Goal: Task Accomplishment & Management: Use online tool/utility

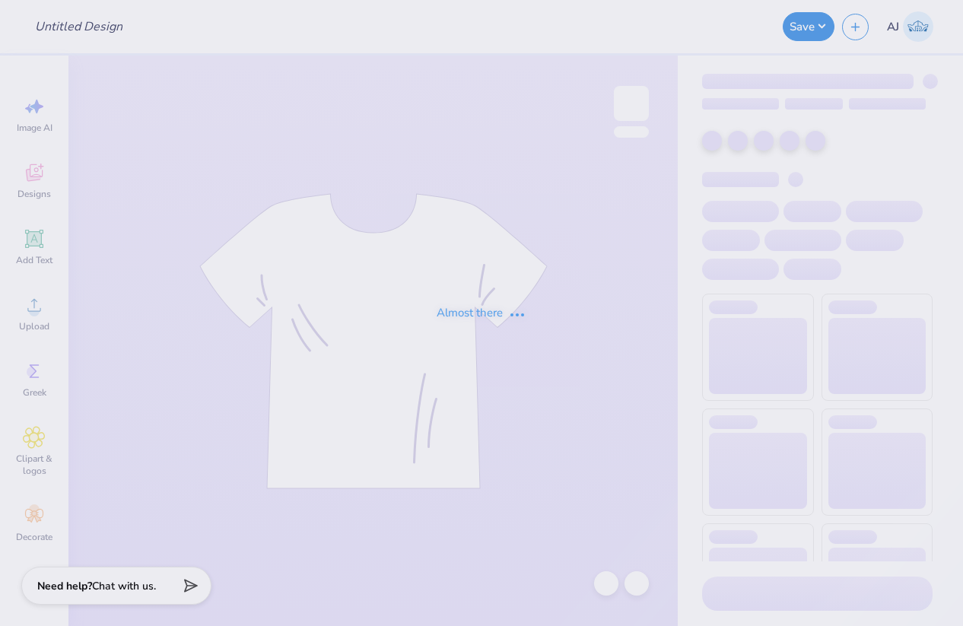
type input "Pledge Shirts!"
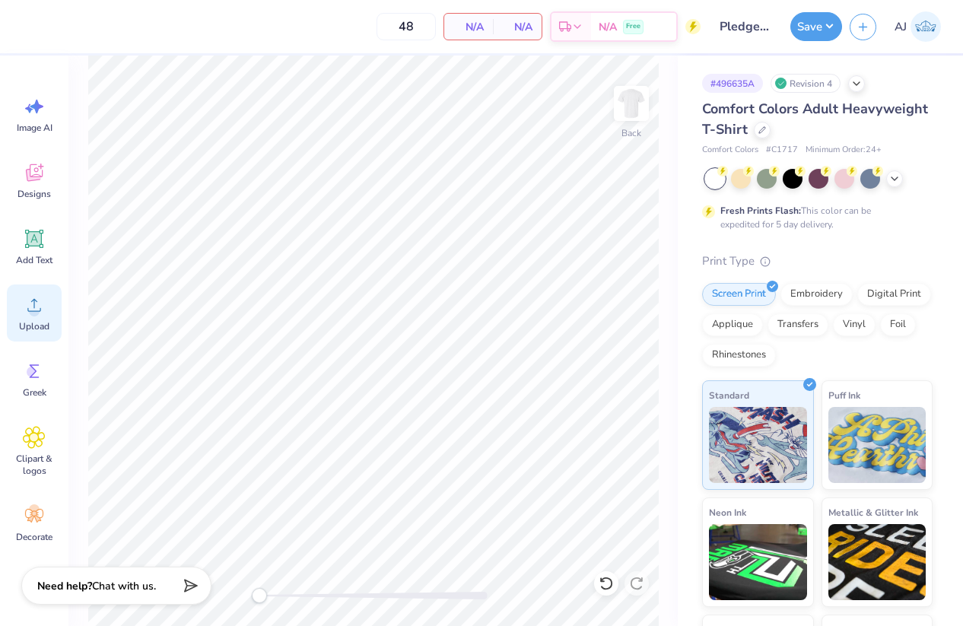
click at [40, 311] on icon at bounding box center [34, 305] width 23 height 23
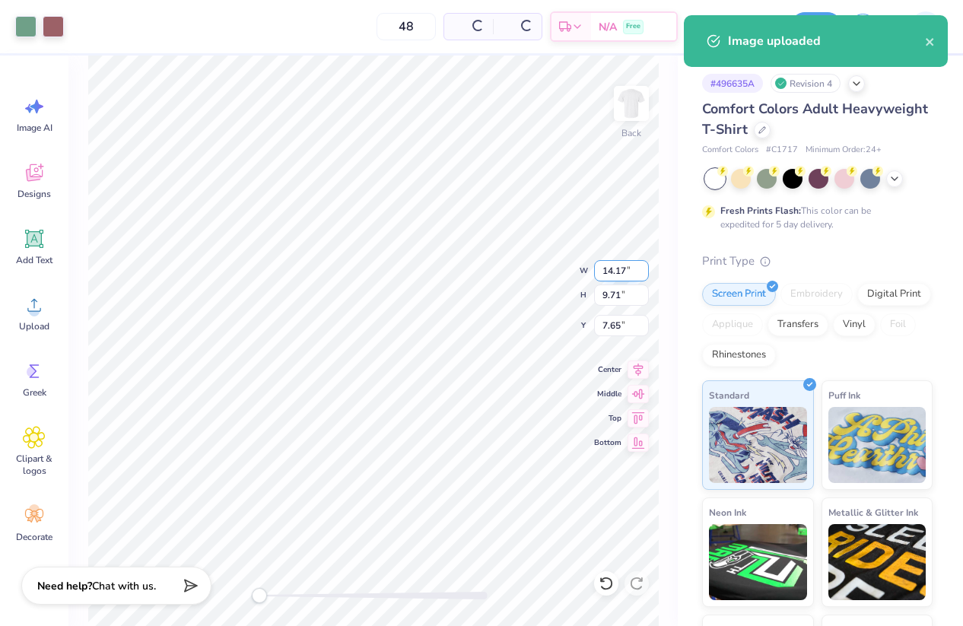
click at [614, 277] on input "14.17" at bounding box center [621, 270] width 55 height 21
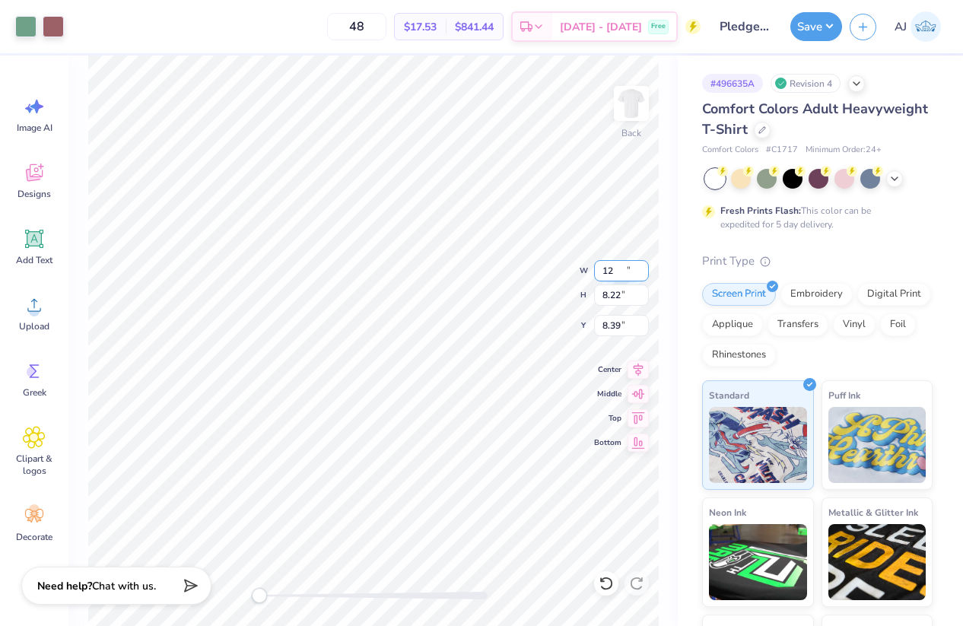
type input "12.00"
type input "8.22"
type input "8.39"
click at [605, 262] on input "12.00" at bounding box center [621, 270] width 55 height 21
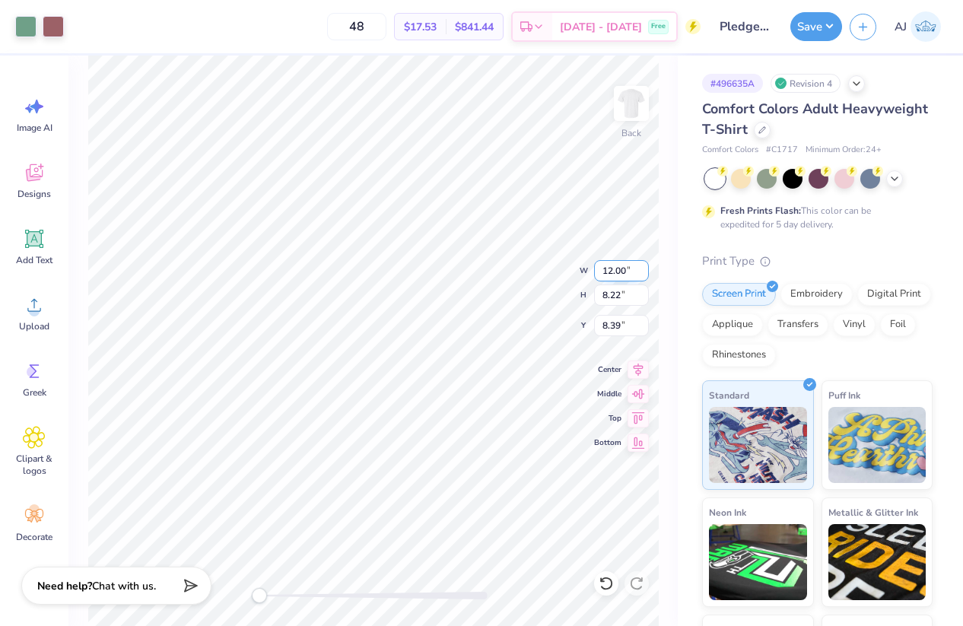
click at [605, 262] on input "12.00" at bounding box center [621, 270] width 55 height 21
type input "10.00"
type input "6.85"
click at [613, 329] on input "9.08" at bounding box center [621, 325] width 55 height 21
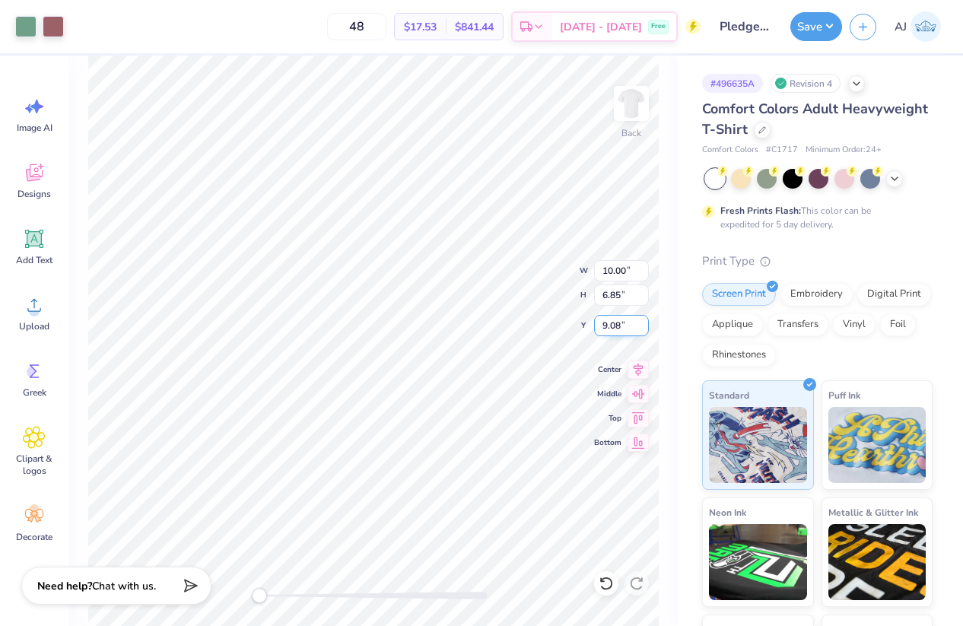
click at [613, 329] on input "9.08" at bounding box center [621, 325] width 55 height 21
type input "3"
click at [612, 268] on input "10.00" at bounding box center [621, 270] width 55 height 21
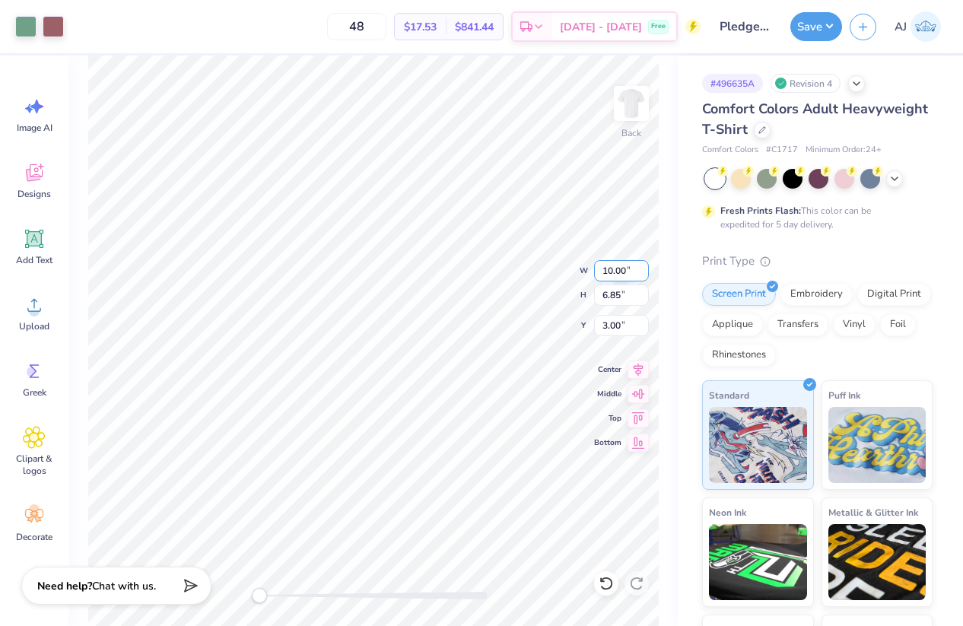
click at [612, 268] on input "10.00" at bounding box center [621, 270] width 55 height 21
type input "9.60"
type input "6.57"
type input "3.14"
click at [614, 267] on input "9.60" at bounding box center [621, 270] width 55 height 21
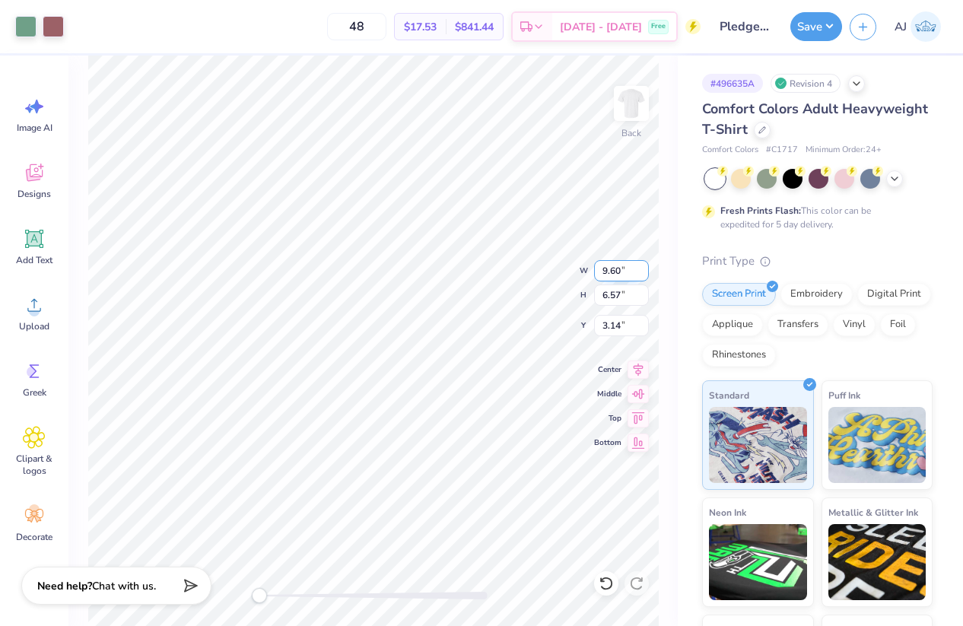
click at [614, 267] on input "9.60" at bounding box center [621, 270] width 55 height 21
type input "9.00"
type input "6.16"
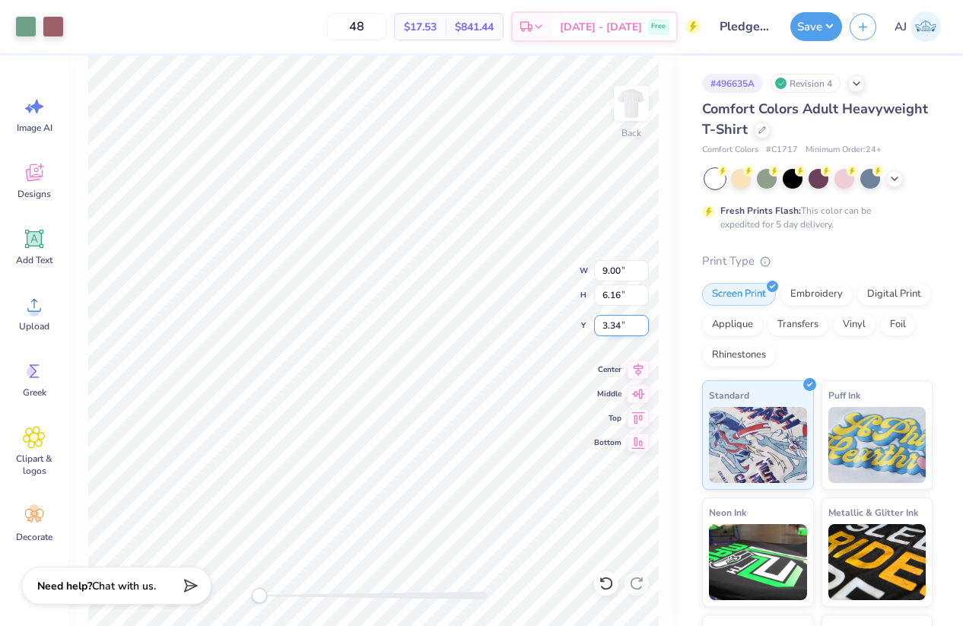
click at [617, 322] on input "3.34" at bounding box center [621, 325] width 55 height 21
type input "3"
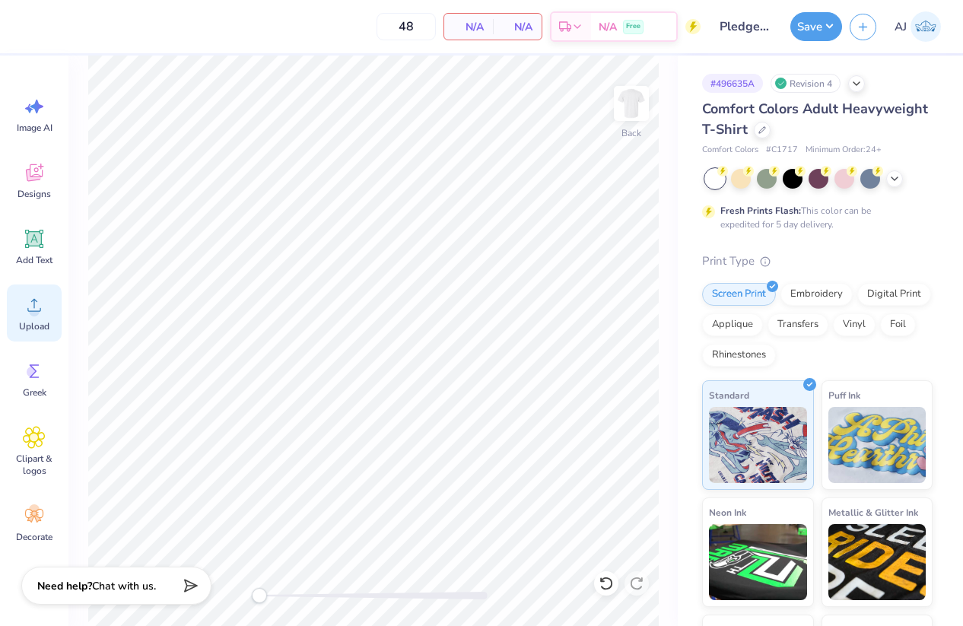
click at [43, 315] on icon at bounding box center [34, 305] width 23 height 23
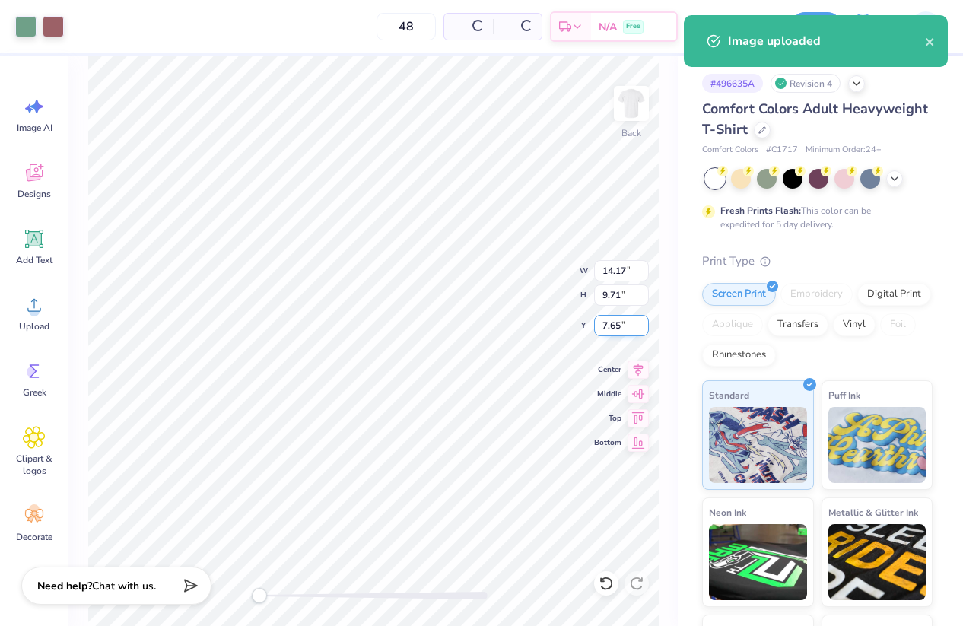
click at [615, 332] on input "7.65" at bounding box center [621, 325] width 55 height 21
click at [621, 287] on input "9.71" at bounding box center [621, 294] width 55 height 21
click at [617, 271] on input "14.17" at bounding box center [621, 270] width 55 height 21
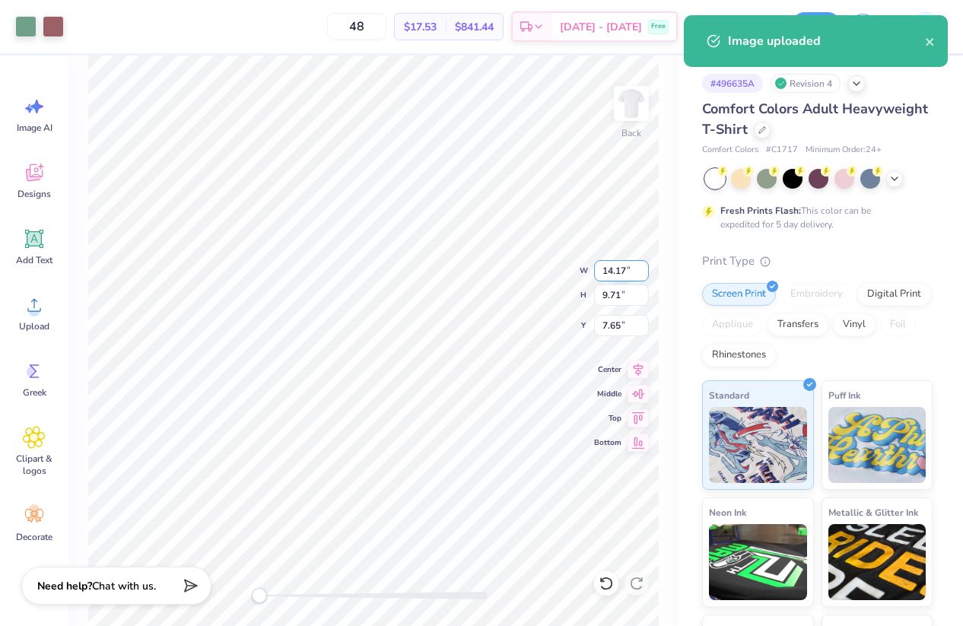
click at [617, 271] on input "14.17" at bounding box center [621, 270] width 55 height 21
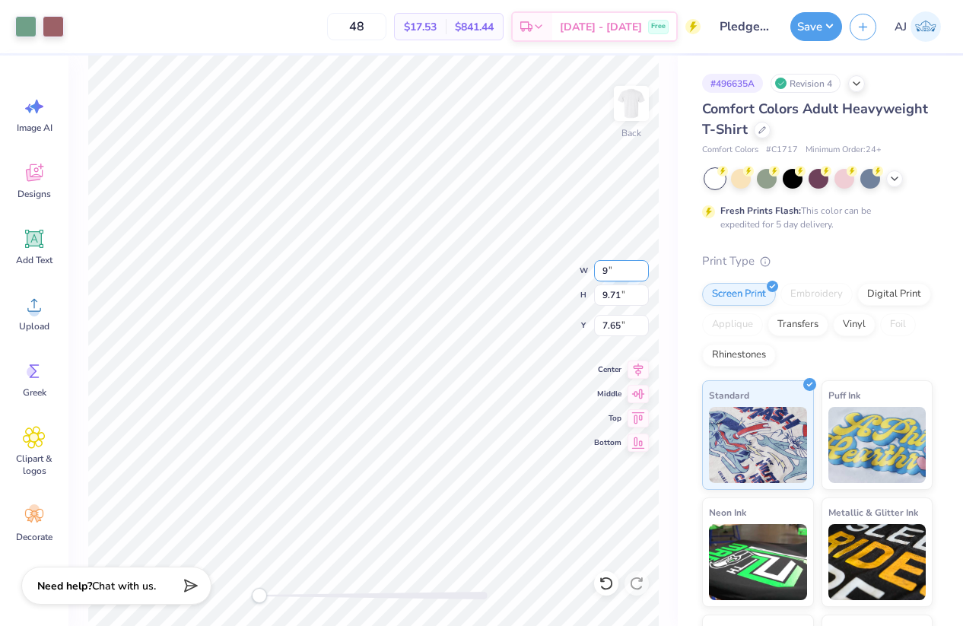
type input "9.00"
type input "6.16"
click at [604, 321] on input "9.42" at bounding box center [621, 325] width 55 height 21
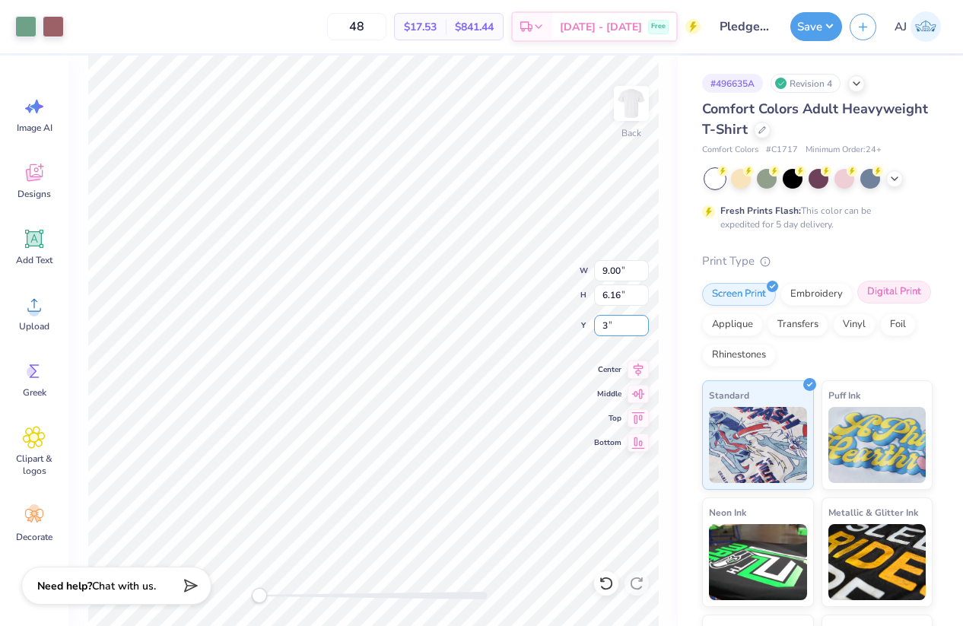
type input "3"
click at [605, 263] on input "9.00" at bounding box center [621, 270] width 55 height 21
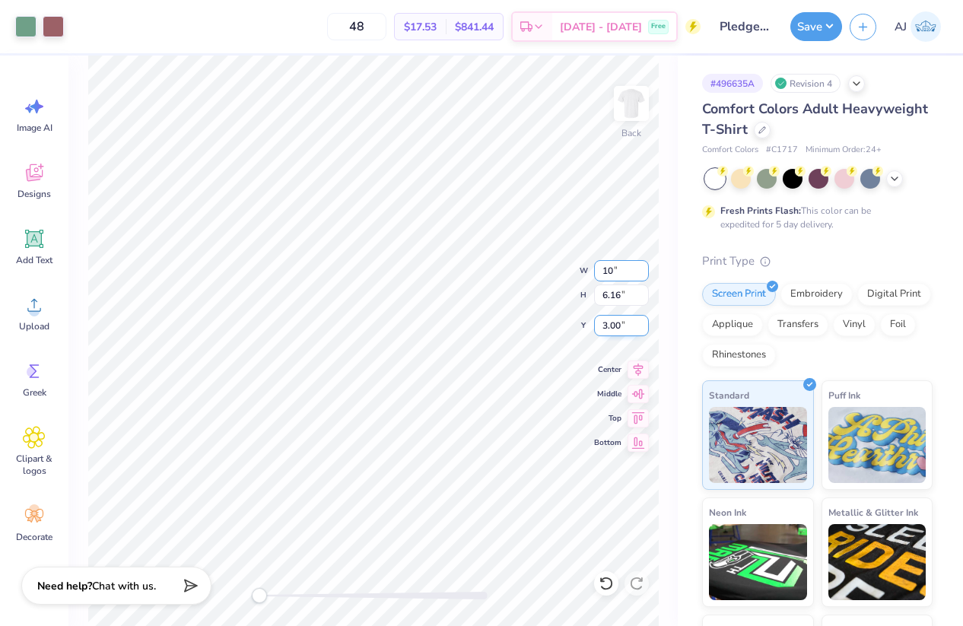
type input "10.00"
type input "6.85"
click at [610, 327] on input "2.66" at bounding box center [621, 325] width 55 height 21
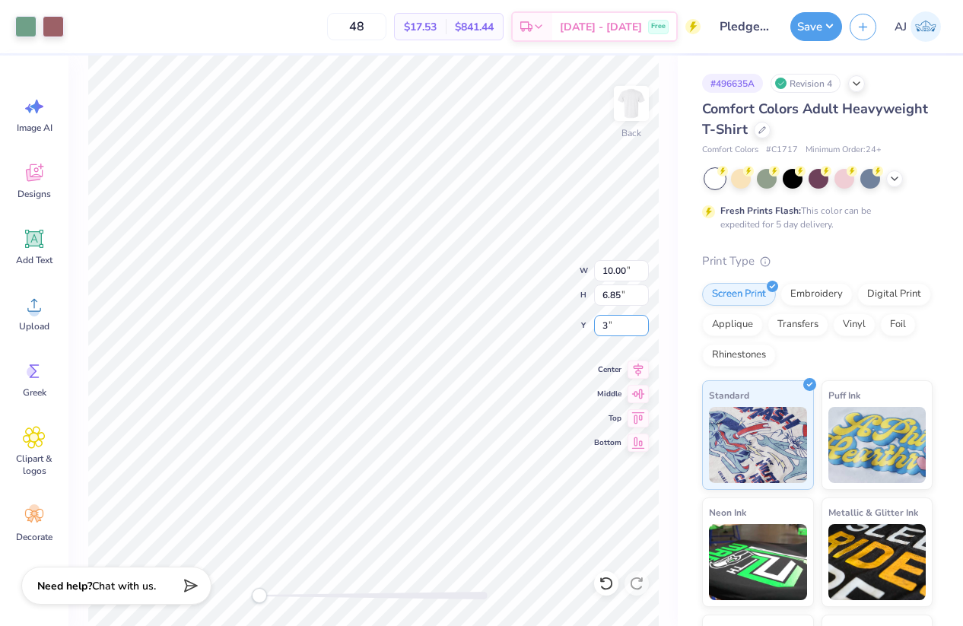
type input "3"
click at [829, 26] on button "Save" at bounding box center [816, 24] width 52 height 29
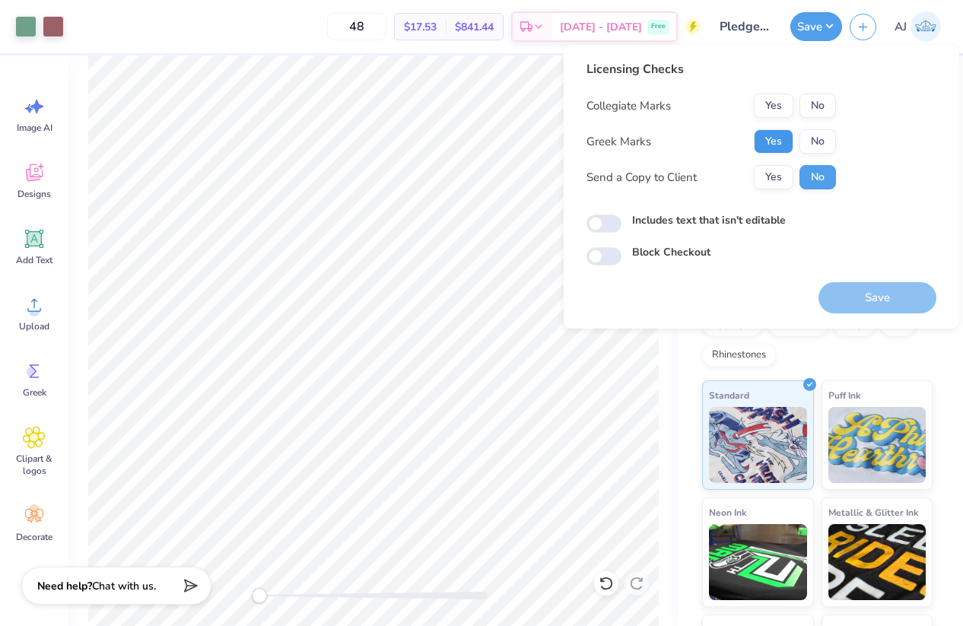
click at [773, 141] on button "Yes" at bounding box center [774, 141] width 40 height 24
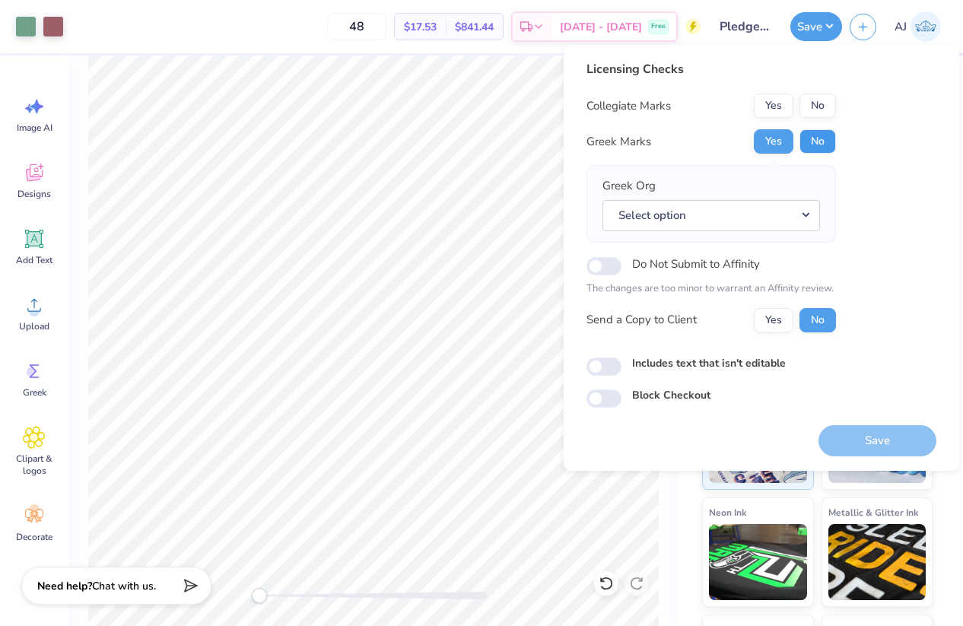
click at [803, 144] on button "No" at bounding box center [817, 141] width 36 height 24
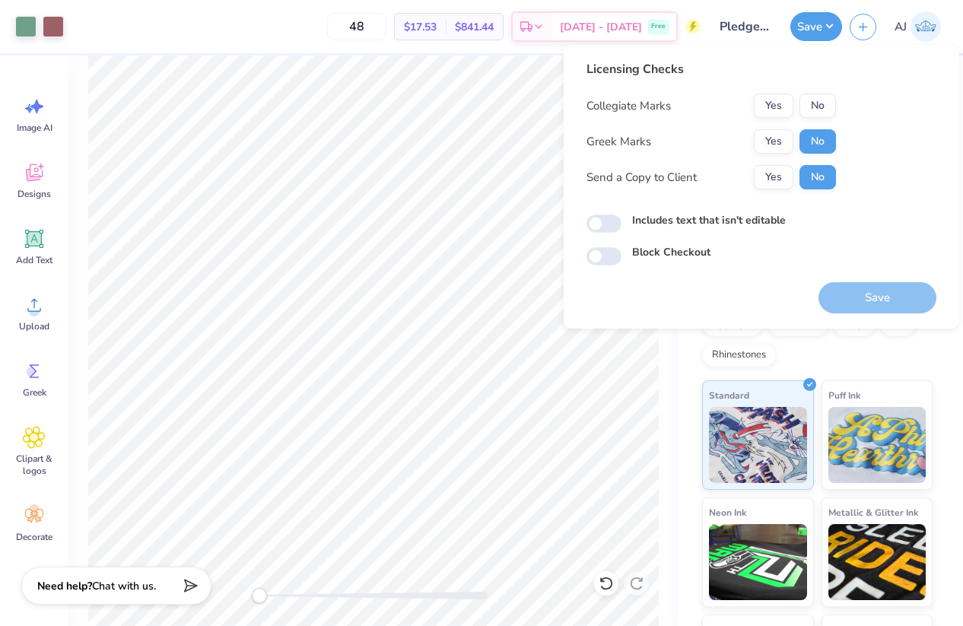
click at [808, 113] on button "No" at bounding box center [817, 106] width 36 height 24
click at [608, 219] on input "Includes text that isn't editable" at bounding box center [603, 223] width 35 height 18
checkbox input "true"
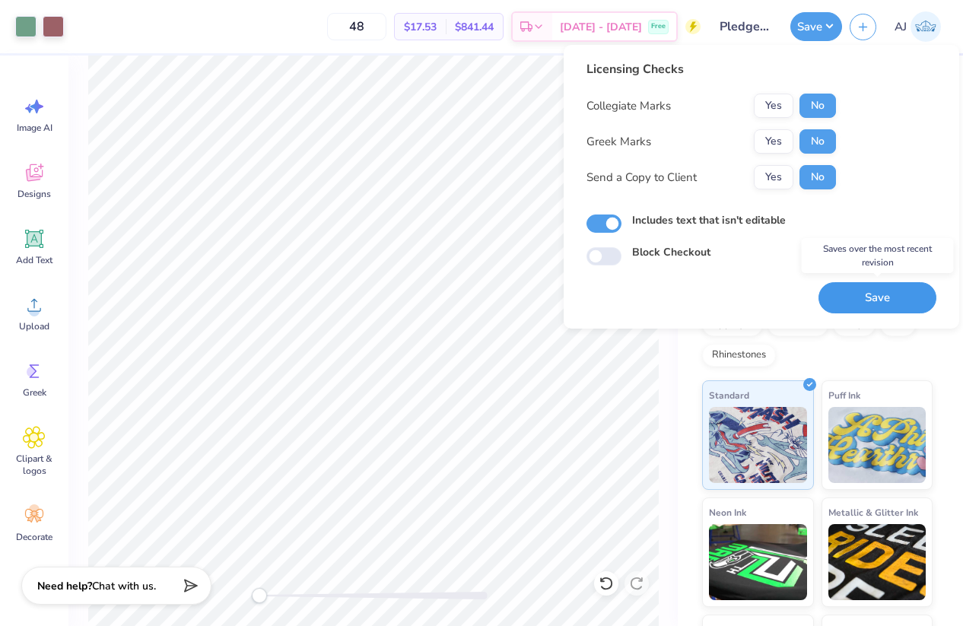
click at [881, 292] on button "Save" at bounding box center [877, 297] width 118 height 31
